Goal: Task Accomplishment & Management: Use online tool/utility

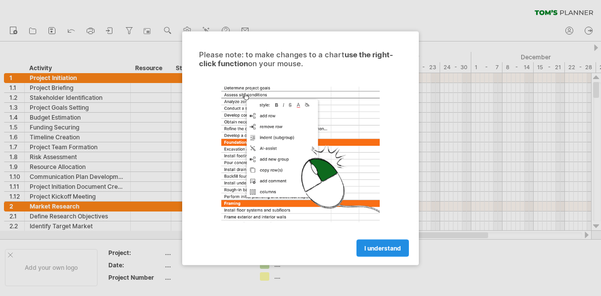
click at [395, 250] on span "I understand" at bounding box center [382, 247] width 37 height 7
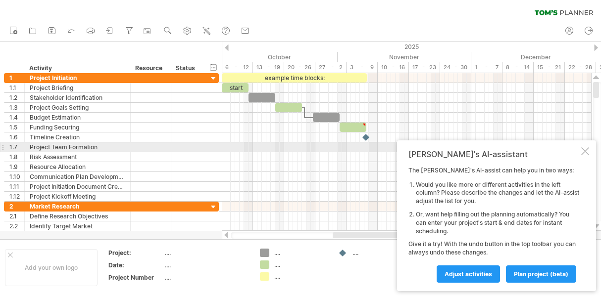
click at [583, 150] on div at bounding box center [585, 151] width 8 height 8
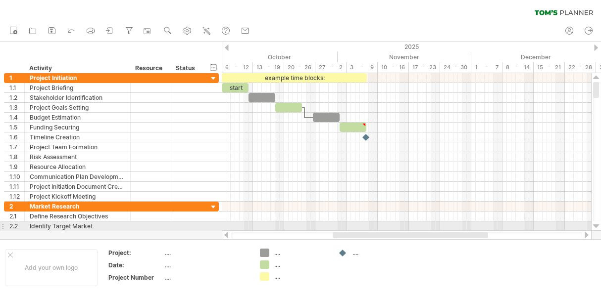
click at [595, 224] on div at bounding box center [596, 227] width 6 height 8
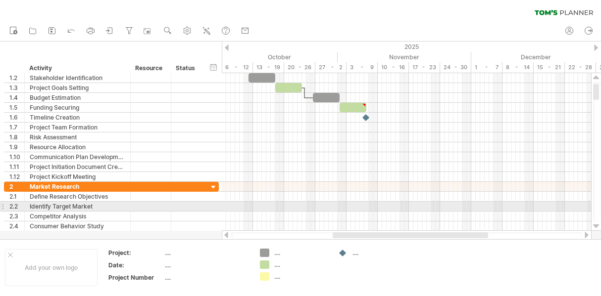
click at [595, 224] on div at bounding box center [596, 227] width 6 height 8
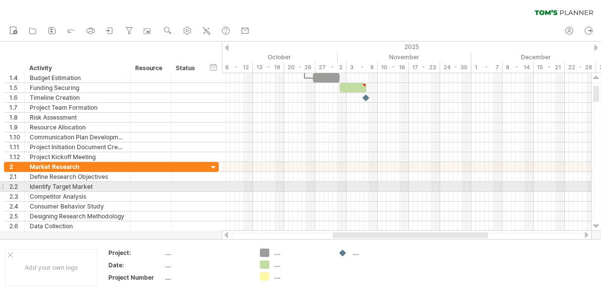
click at [595, 224] on div at bounding box center [596, 227] width 6 height 8
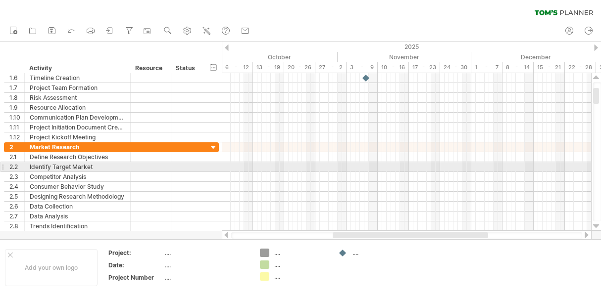
click at [595, 224] on div at bounding box center [596, 227] width 6 height 8
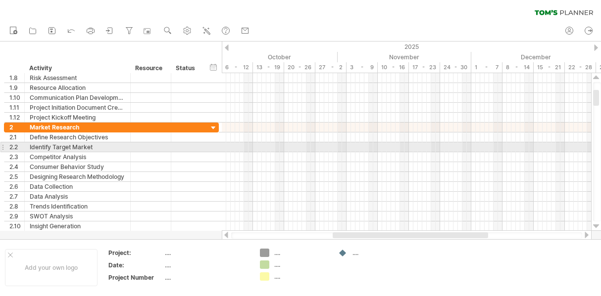
click at [595, 224] on div at bounding box center [596, 227] width 6 height 8
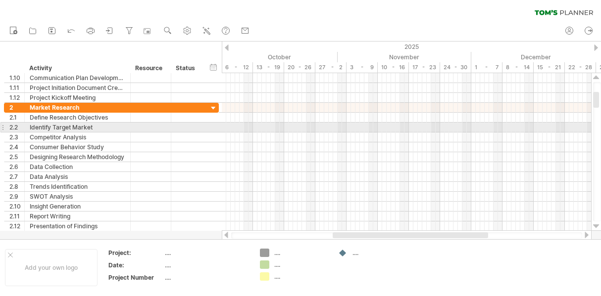
click at [595, 224] on div at bounding box center [596, 227] width 6 height 8
